Goal: Task Accomplishment & Management: Complete application form

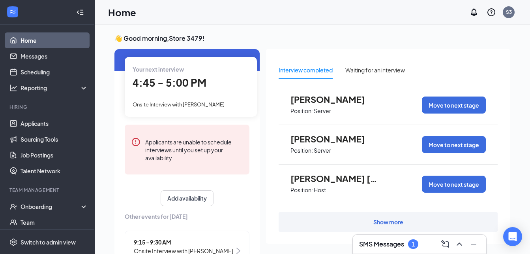
scroll to position [39, 0]
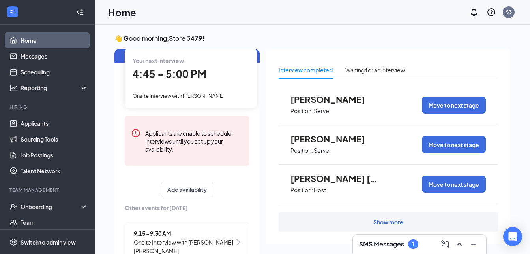
click at [184, 91] on div "Onsite Interview with [PERSON_NAME]" at bounding box center [191, 95] width 117 height 9
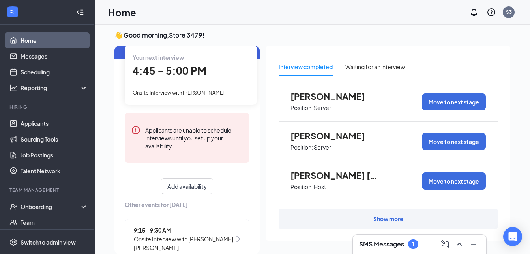
scroll to position [0, 0]
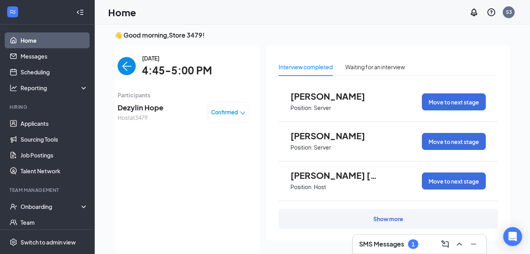
click at [129, 108] on span "Dezylin Hope" at bounding box center [141, 107] width 46 height 11
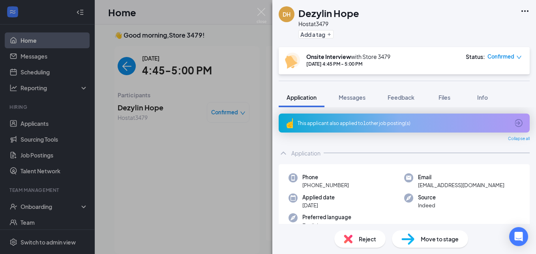
click at [435, 238] on span "Move to stage" at bounding box center [440, 238] width 38 height 9
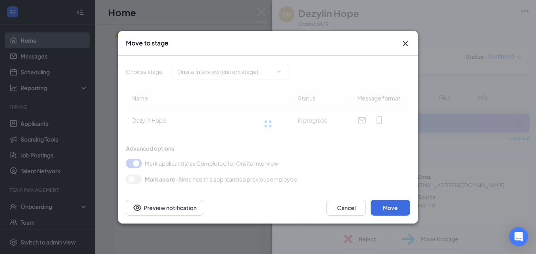
type input "Hiring Complete (final stage)"
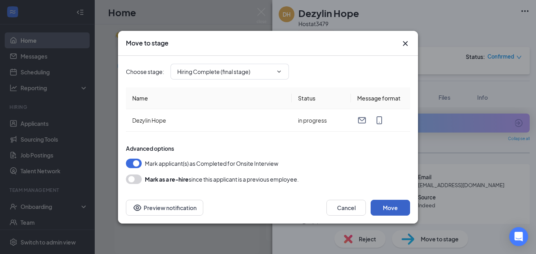
click at [400, 207] on button "Move" at bounding box center [390, 207] width 39 height 16
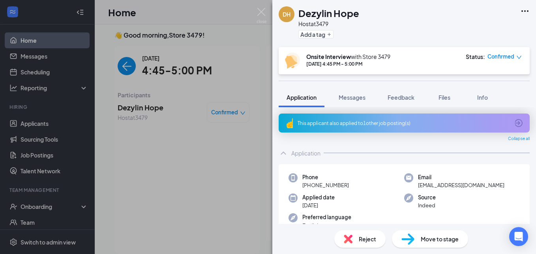
click at [425, 239] on span "Move to stage" at bounding box center [440, 238] width 38 height 9
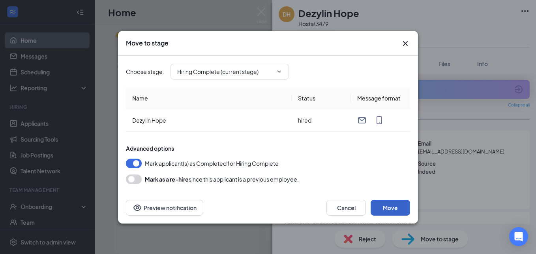
click at [397, 208] on button "Move" at bounding box center [390, 207] width 39 height 16
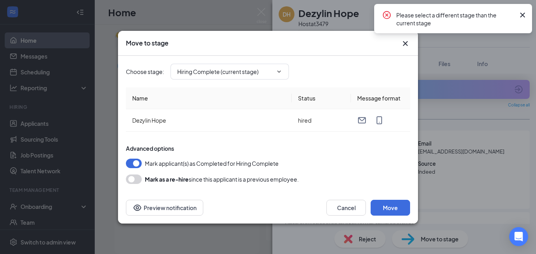
click at [526, 13] on icon "Cross" at bounding box center [522, 14] width 9 height 9
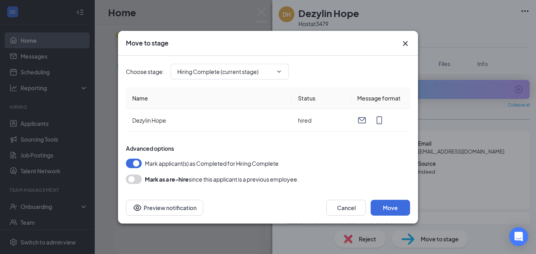
click at [284, 222] on div "Cancel Move Preview notification" at bounding box center [268, 208] width 300 height 32
click at [340, 211] on button "Cancel" at bounding box center [346, 207] width 39 height 16
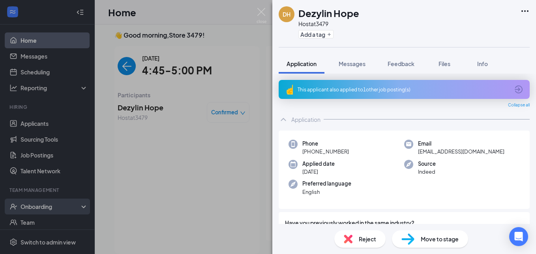
click at [29, 209] on div "DH Dezylin Hope Host at 3479 Add a tag Application Messages Feedback Files Info…" at bounding box center [268, 127] width 536 height 254
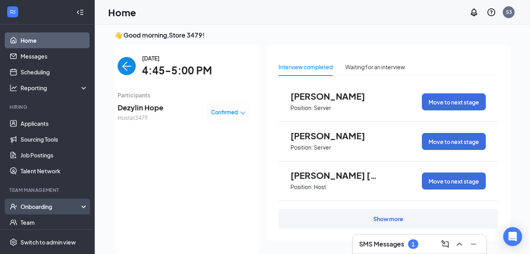
click at [44, 209] on div "Onboarding" at bounding box center [51, 206] width 61 height 8
click at [44, 218] on link "Overview" at bounding box center [55, 222] width 68 height 16
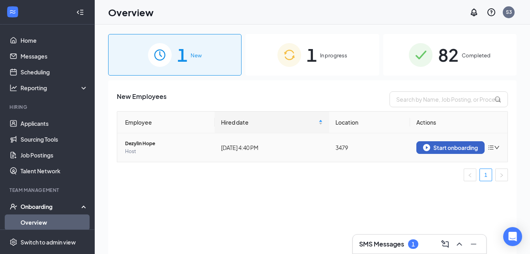
click at [441, 150] on div "Start onboarding" at bounding box center [450, 147] width 55 height 7
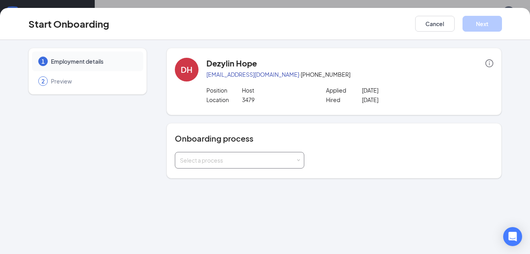
click at [224, 167] on div "Select a process" at bounding box center [239, 160] width 119 height 16
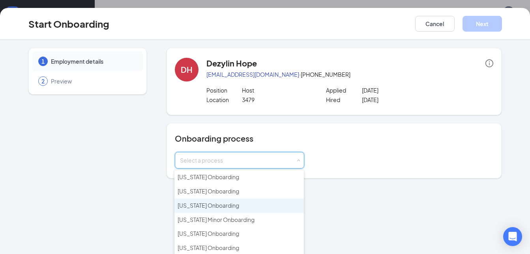
click at [205, 208] on span "[US_STATE] Onboarding" at bounding box center [209, 204] width 62 height 7
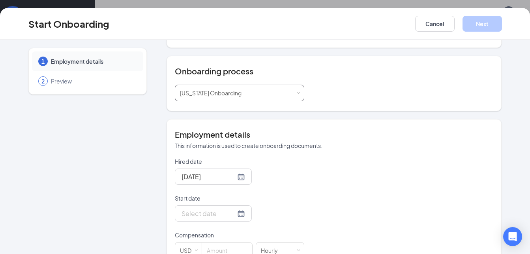
scroll to position [197, 0]
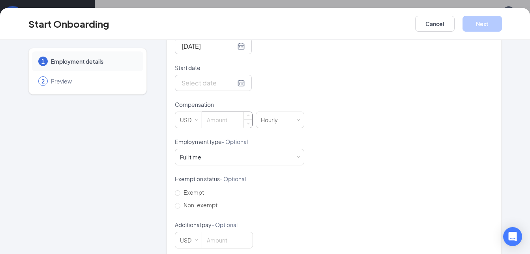
click at [219, 121] on input at bounding box center [227, 120] width 50 height 16
type input "9"
click at [347, 138] on div "Hired date [DATE] Start date Compensation USD 9 [DEMOGRAPHIC_DATA] Employment t…" at bounding box center [334, 137] width 319 height 221
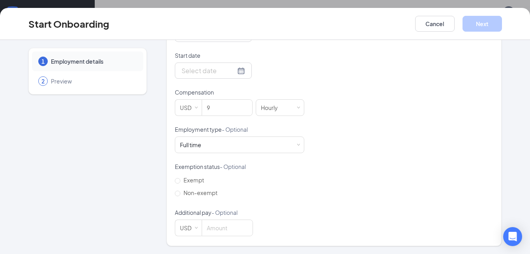
click at [402, 83] on div "Hired date [DATE] Start date Compensation USD 9 [DEMOGRAPHIC_DATA] Employment t…" at bounding box center [334, 125] width 319 height 221
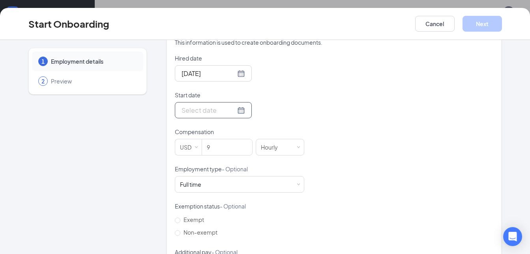
click at [226, 110] on div at bounding box center [214, 110] width 64 height 10
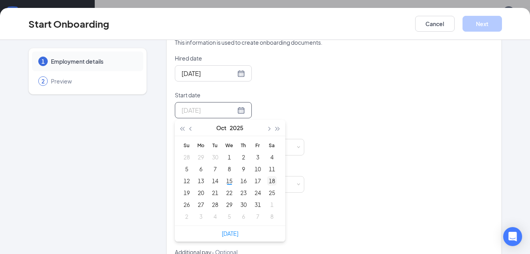
type input "[DATE]"
drag, startPoint x: 267, startPoint y: 182, endPoint x: 269, endPoint y: 178, distance: 4.4
click at [267, 182] on div "18" at bounding box center [271, 180] width 9 height 9
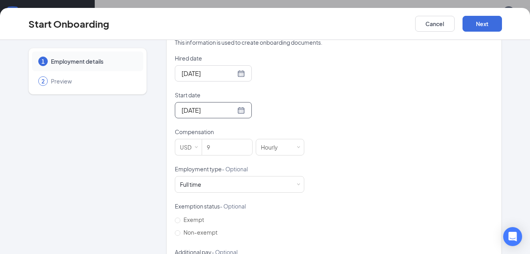
click at [330, 98] on div "Hired date [DATE] Start date [DATE] [DATE] Su Mo Tu We Th Fr Sa 28 29 30 1 2 3 …" at bounding box center [334, 164] width 319 height 221
click at [491, 25] on button "Next" at bounding box center [482, 24] width 39 height 16
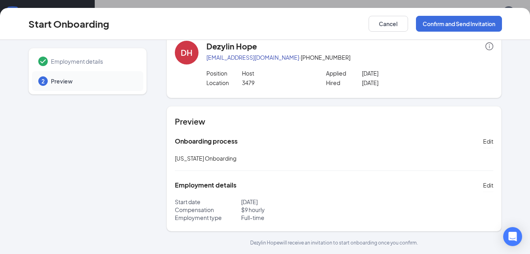
scroll to position [17, 0]
click at [434, 27] on button "Confirm and Send Invitation" at bounding box center [459, 24] width 86 height 16
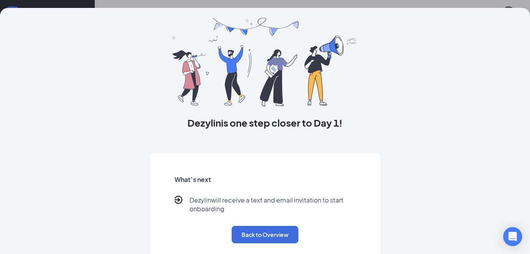
scroll to position [33, 0]
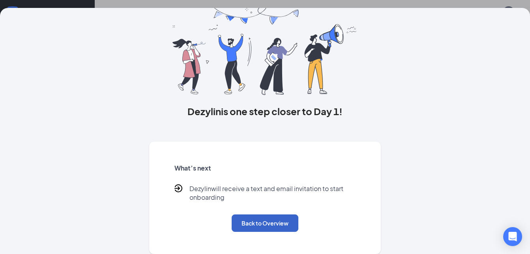
click at [258, 226] on button "Back to Overview" at bounding box center [265, 222] width 67 height 17
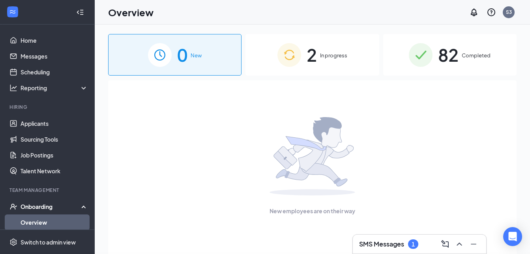
scroll to position [0, 0]
click at [304, 59] on div "2 In progress" at bounding box center [313, 54] width 134 height 41
